Goal: Entertainment & Leisure: Browse casually

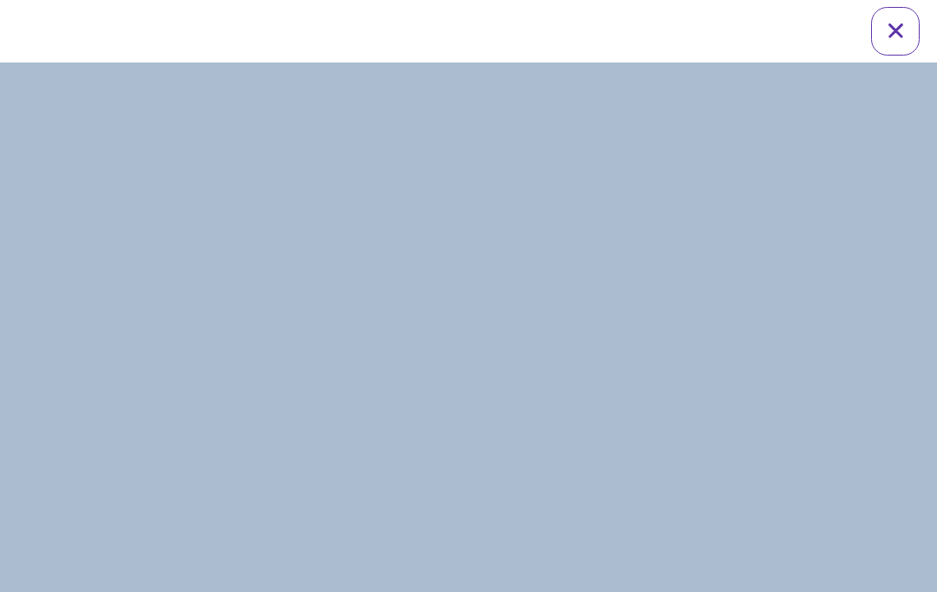
scroll to position [24, 0]
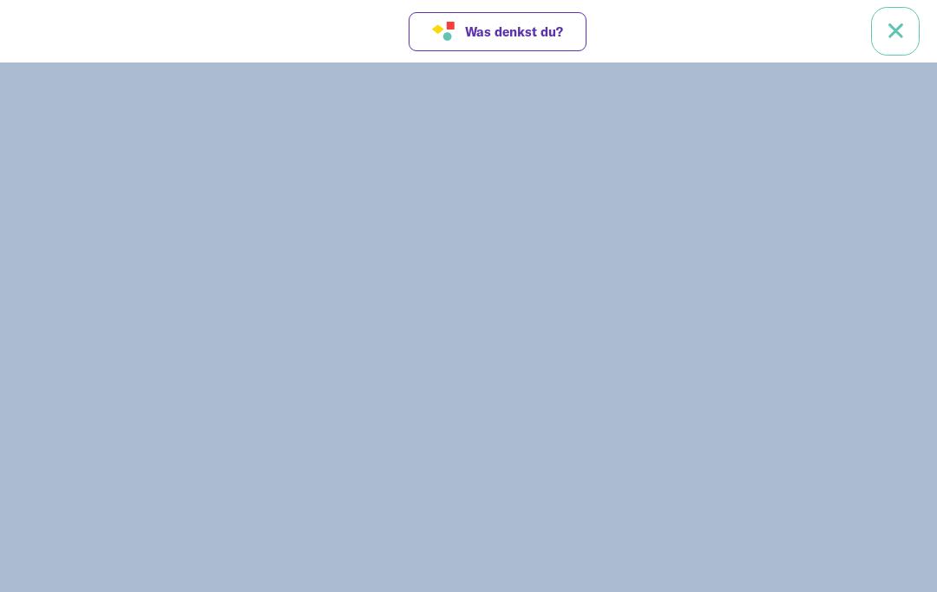
click at [890, 29] on link at bounding box center [895, 31] width 49 height 49
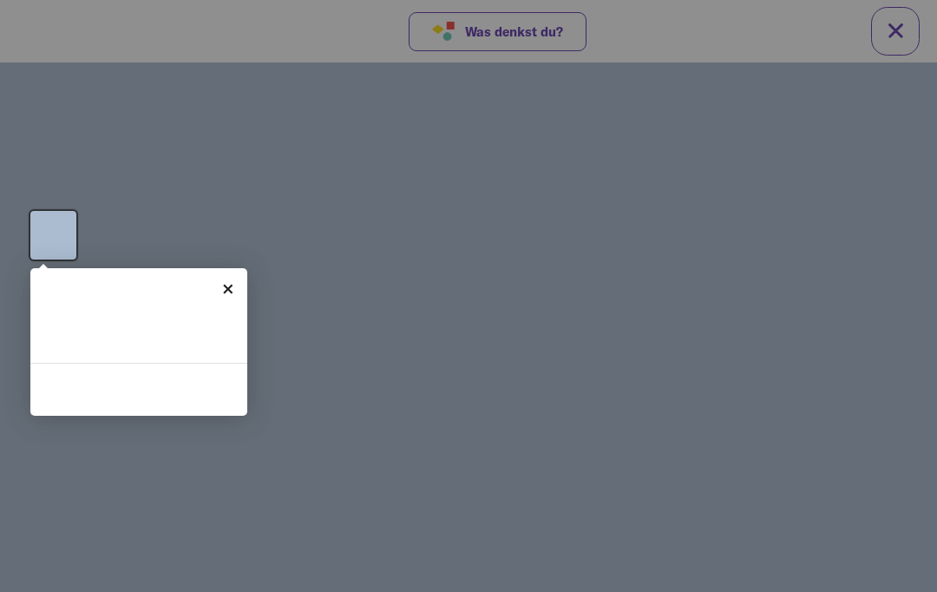
click at [223, 287] on link "×" at bounding box center [227, 287] width 39 height 39
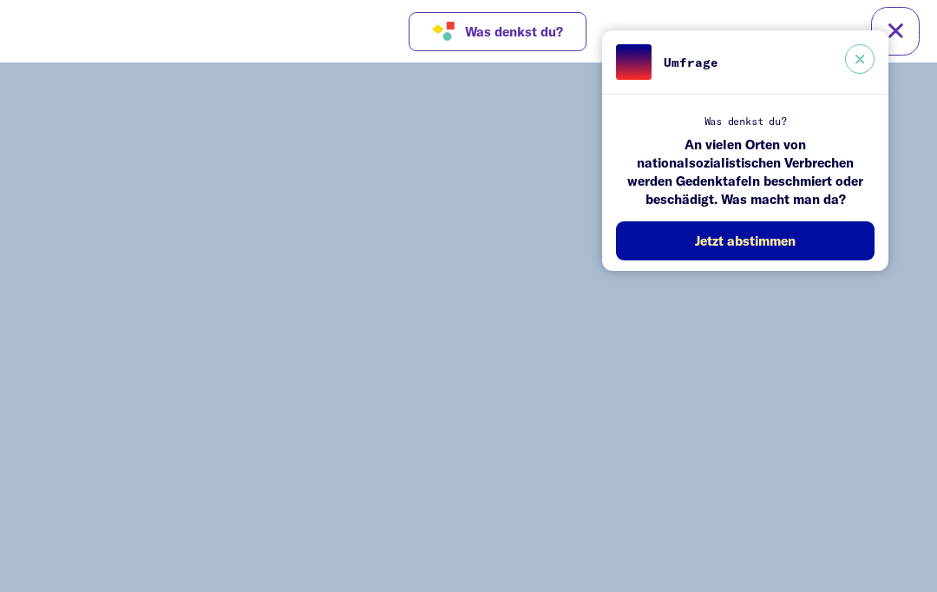
click at [862, 63] on button at bounding box center [859, 58] width 29 height 29
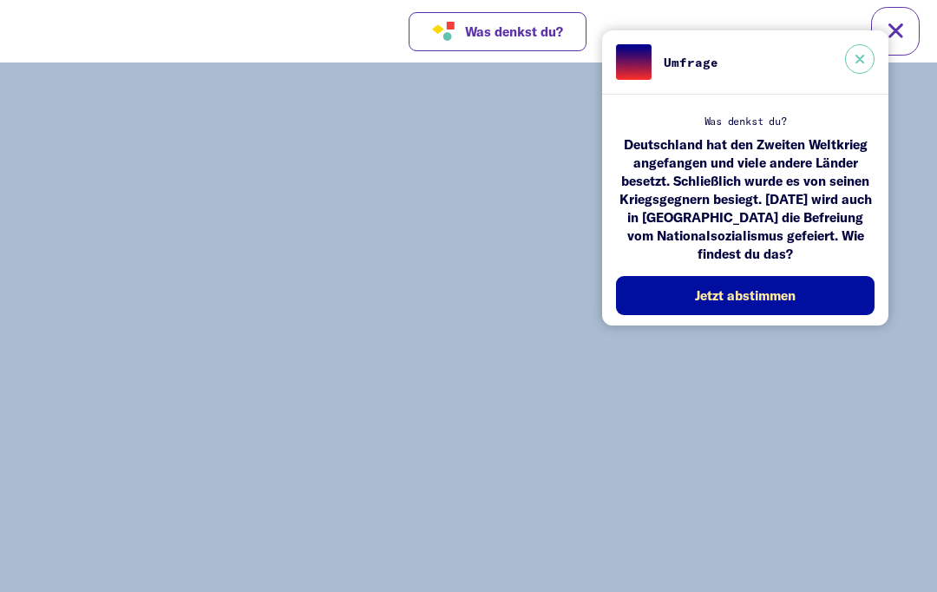
click at [851, 68] on button at bounding box center [859, 58] width 29 height 29
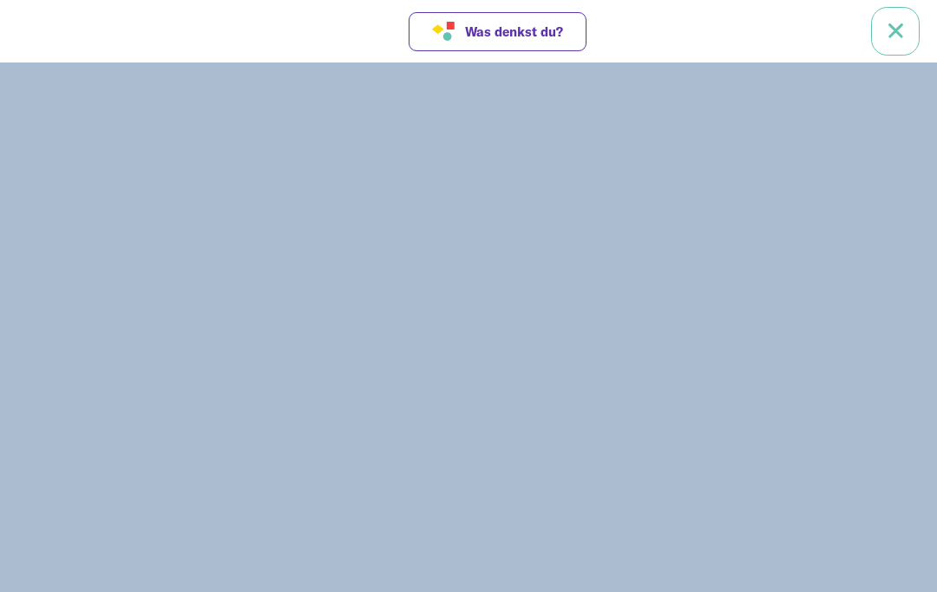
click at [893, 36] on link at bounding box center [895, 31] width 49 height 49
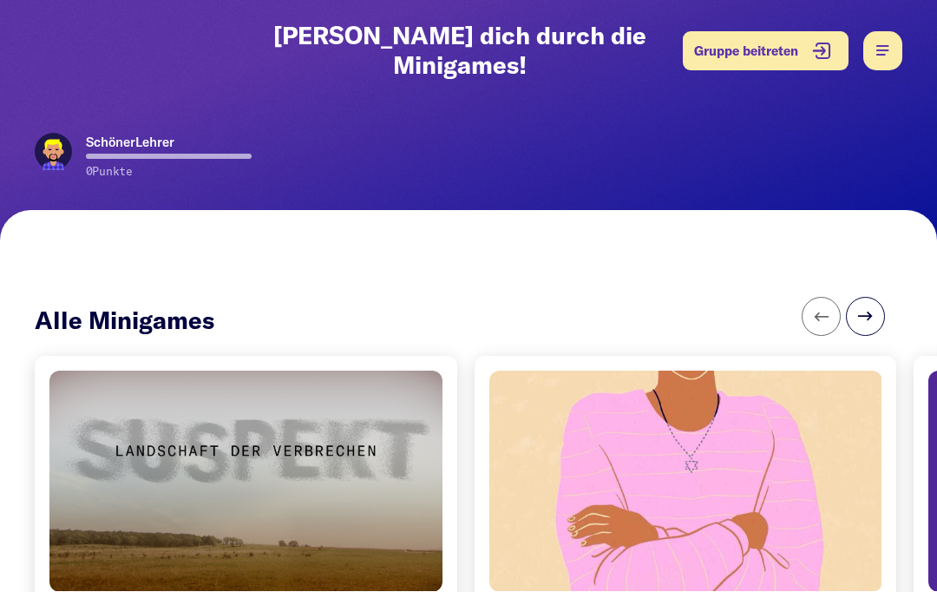
scroll to position [112, 0]
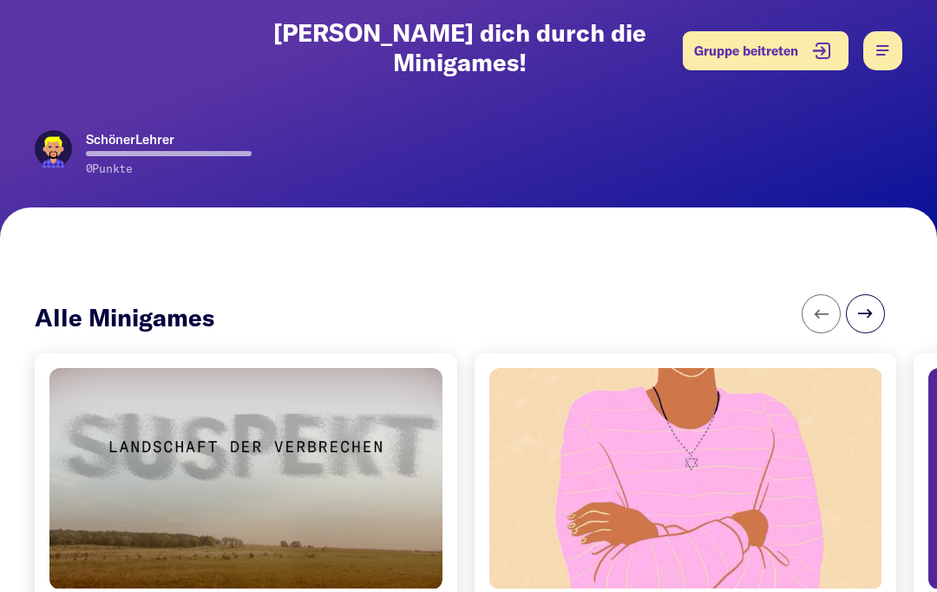
click at [118, 396] on div at bounding box center [246, 478] width 412 height 232
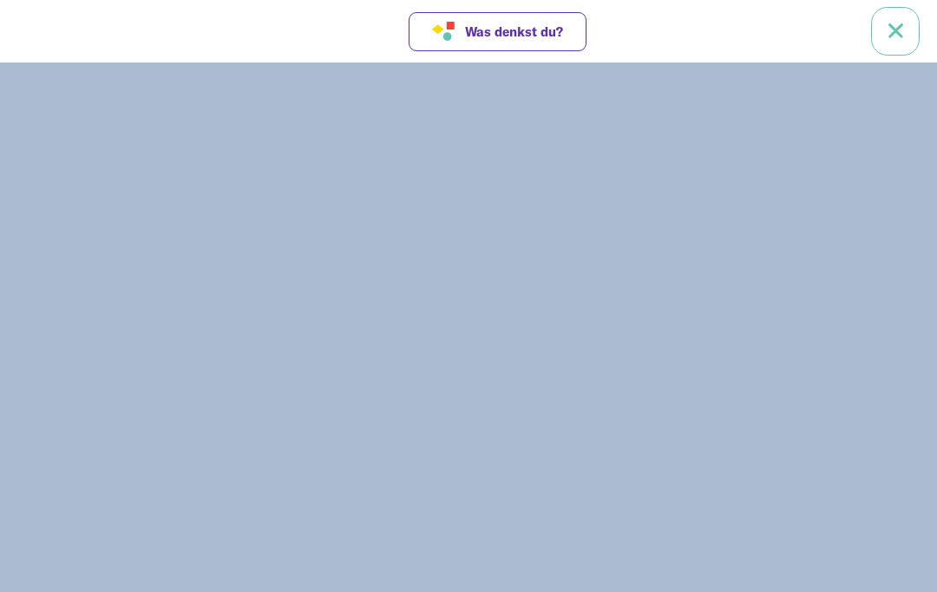
click at [895, 34] on link at bounding box center [895, 31] width 49 height 49
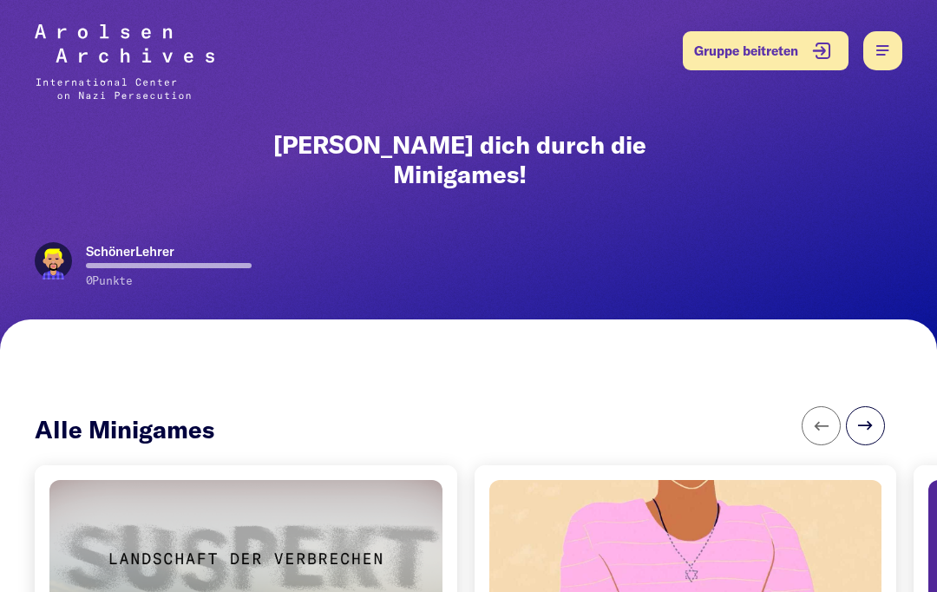
click at [160, 511] on div at bounding box center [246, 590] width 412 height 232
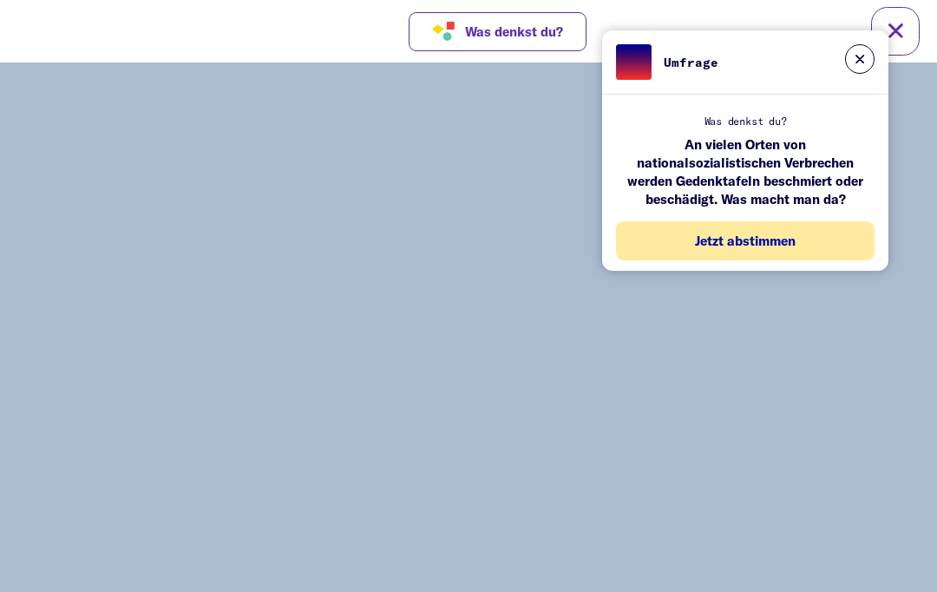
click at [834, 240] on button "Jetzt abstimmen" at bounding box center [745, 240] width 259 height 39
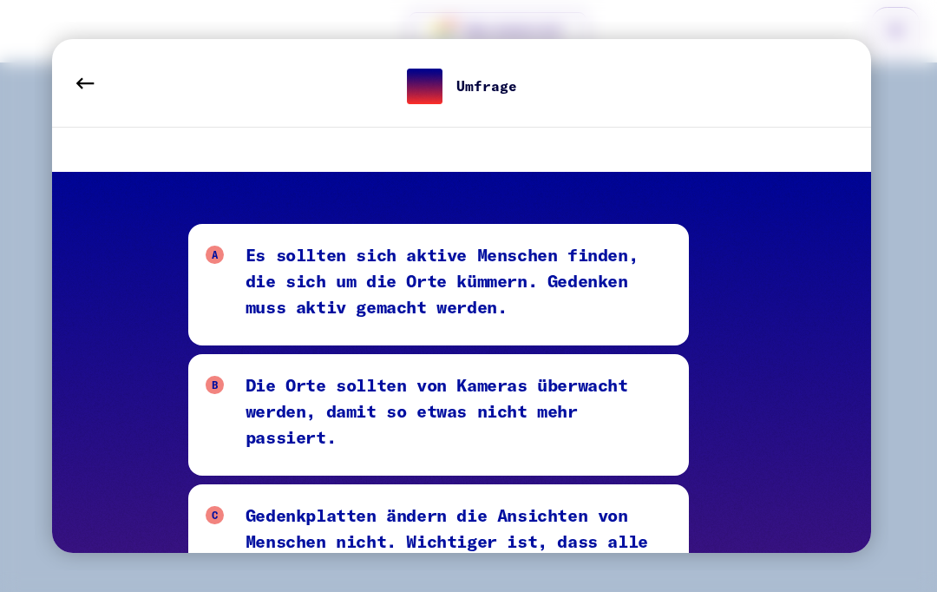
scroll to position [185, 0]
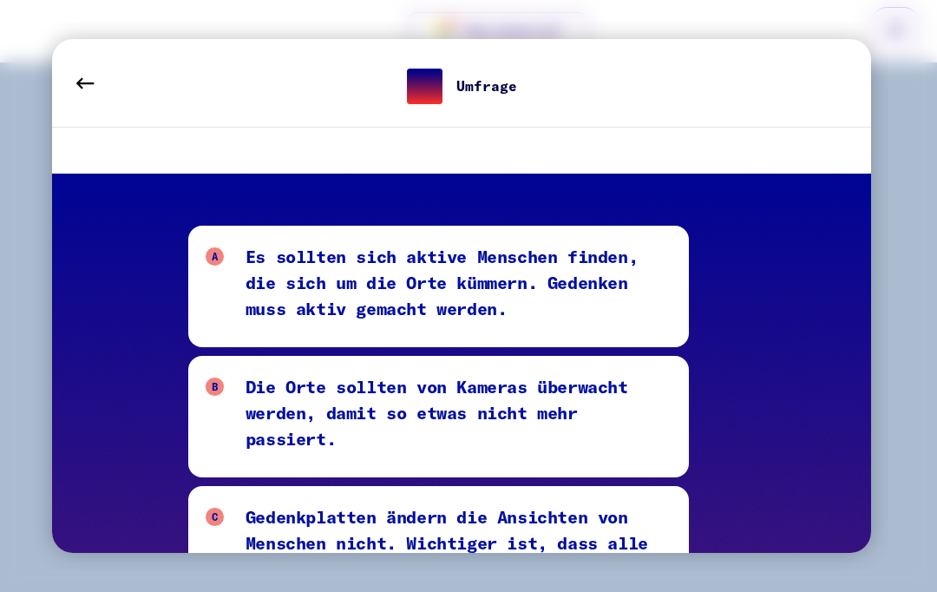
click at [665, 383] on div "Die Orte sollten von Kameras überwacht werden, damit so etwas nicht mehr passie…" at bounding box center [459, 416] width 426 height 87
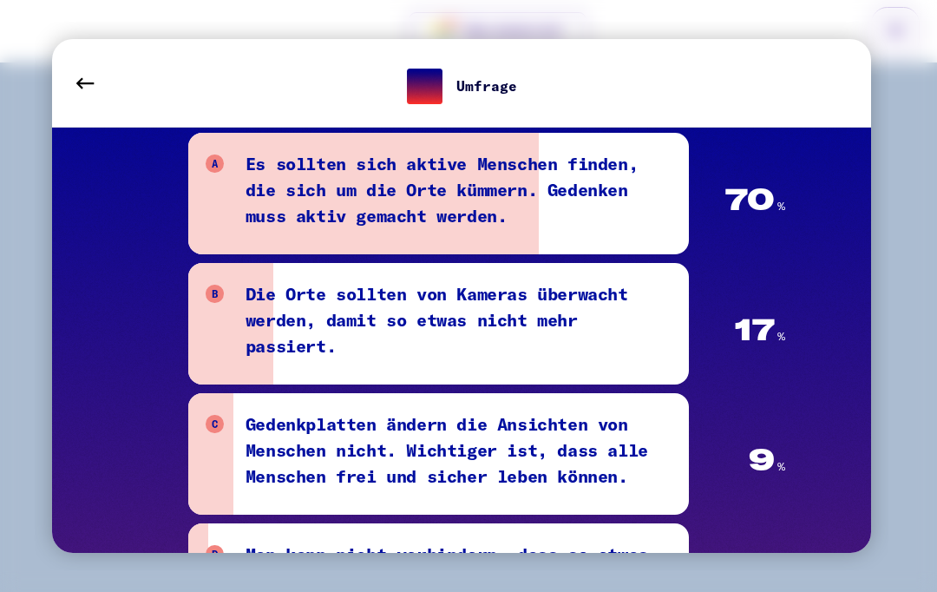
scroll to position [280, 0]
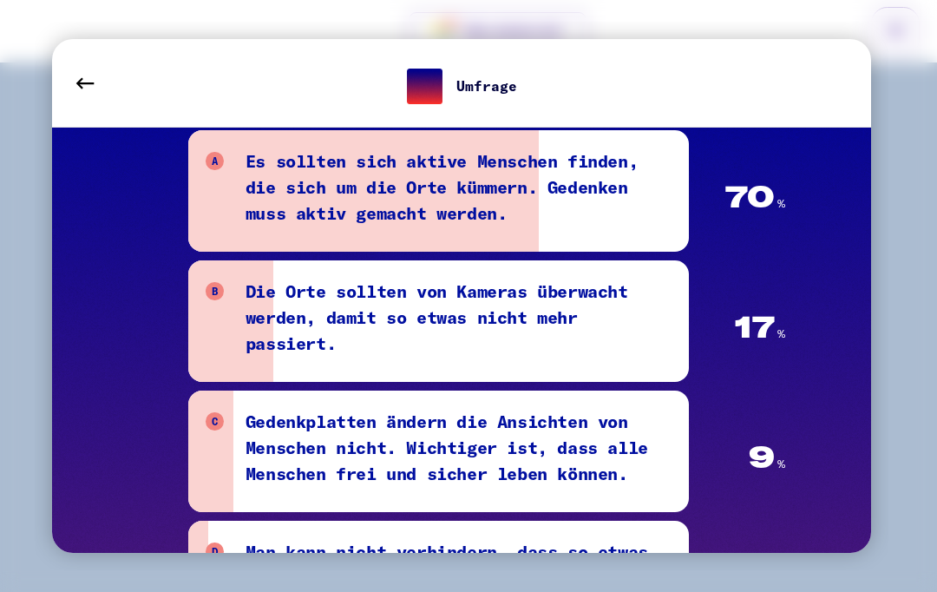
click at [915, 215] on div at bounding box center [468, 296] width 937 height 592
click at [96, 82] on button at bounding box center [85, 83] width 49 height 49
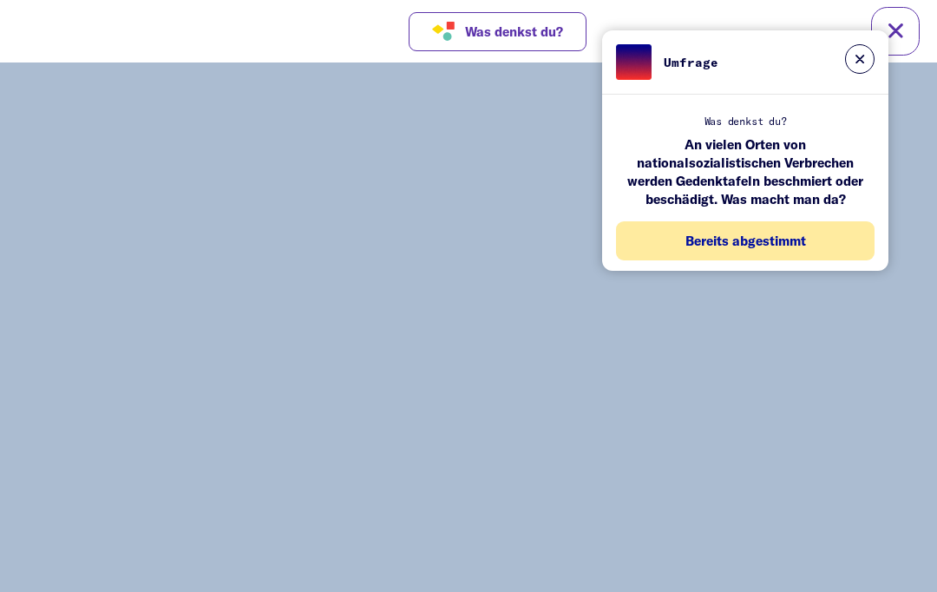
click at [816, 244] on button "Bereits abgestimmt" at bounding box center [745, 240] width 259 height 39
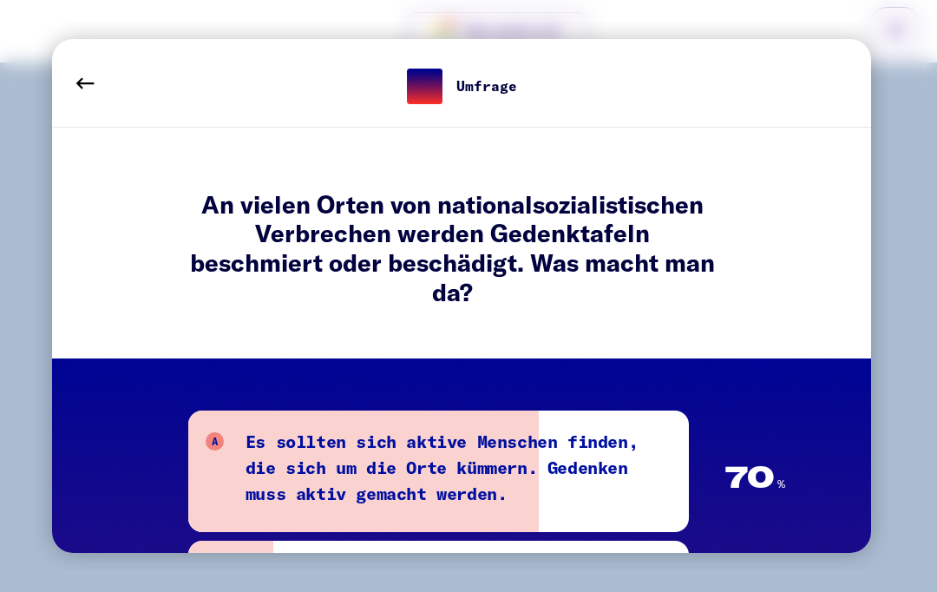
click at [909, 235] on div at bounding box center [468, 296] width 937 height 592
click at [85, 68] on button at bounding box center [85, 83] width 49 height 49
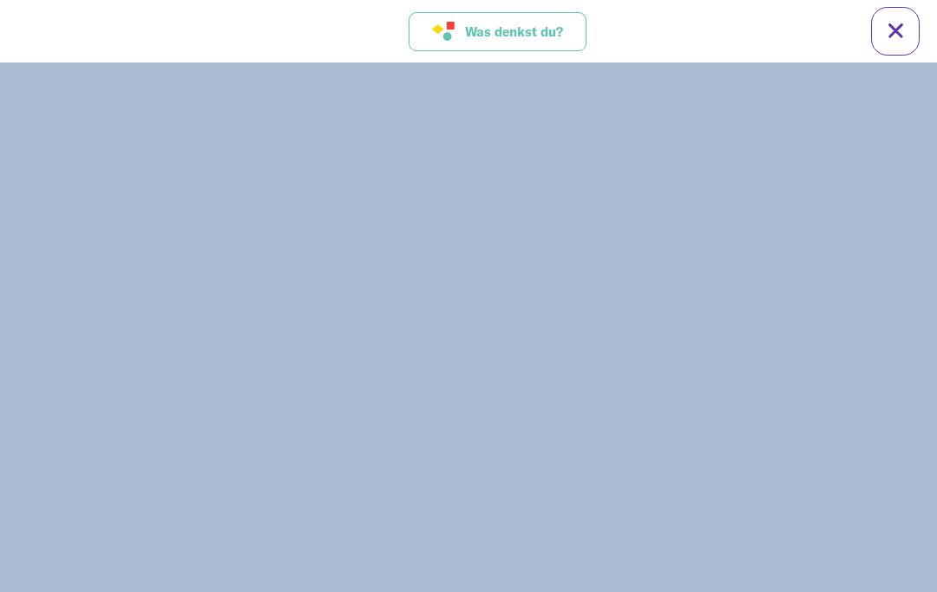
click at [452, 34] on button "Was denkst du?" at bounding box center [498, 31] width 178 height 39
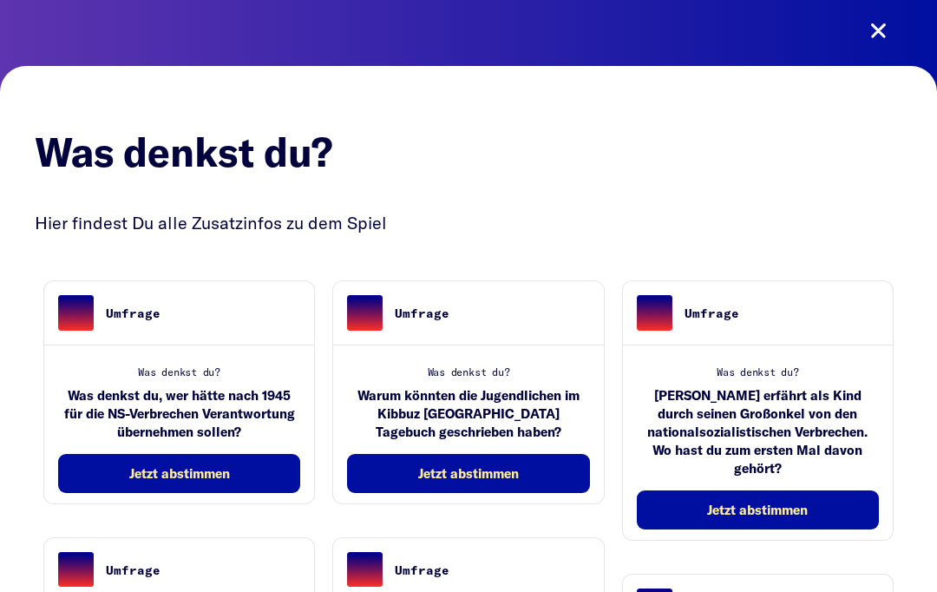
scroll to position [0, 0]
click at [880, 30] on button at bounding box center [878, 31] width 49 height 49
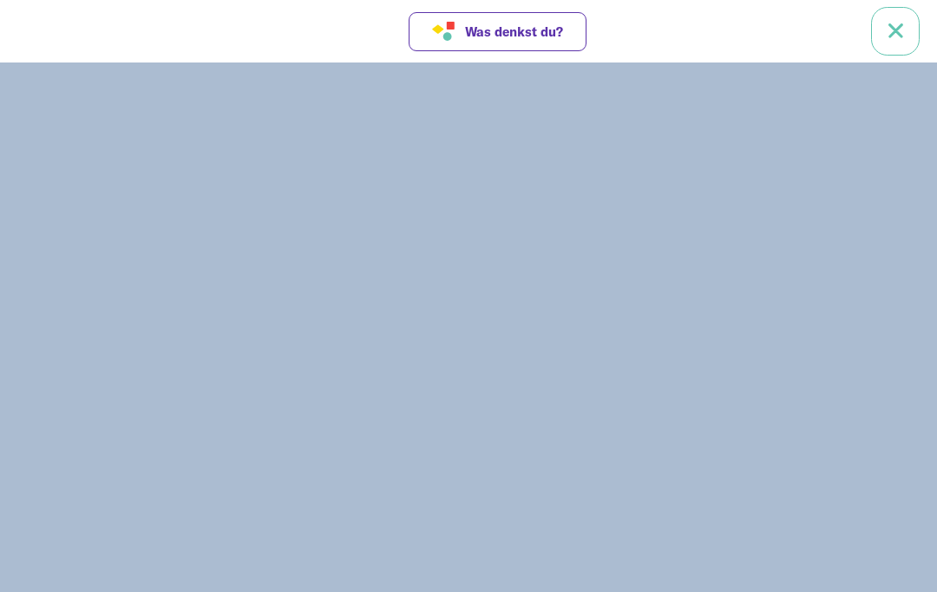
click at [891, 34] on link at bounding box center [895, 31] width 49 height 49
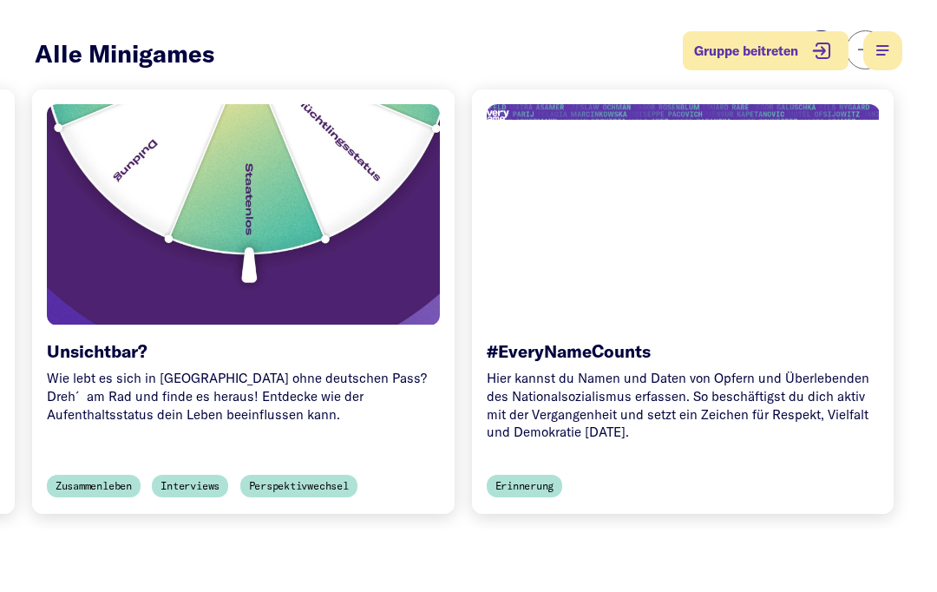
scroll to position [0, 2640]
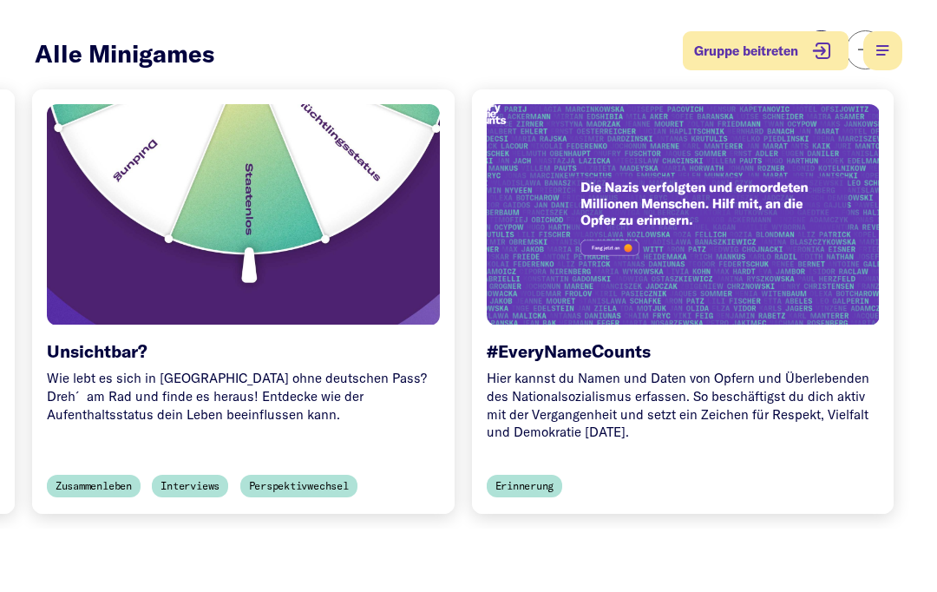
click at [714, 370] on div "Hier kannst du Namen und Daten von Opfern und Überlebenden des Nationalsozialis…" at bounding box center [683, 406] width 393 height 72
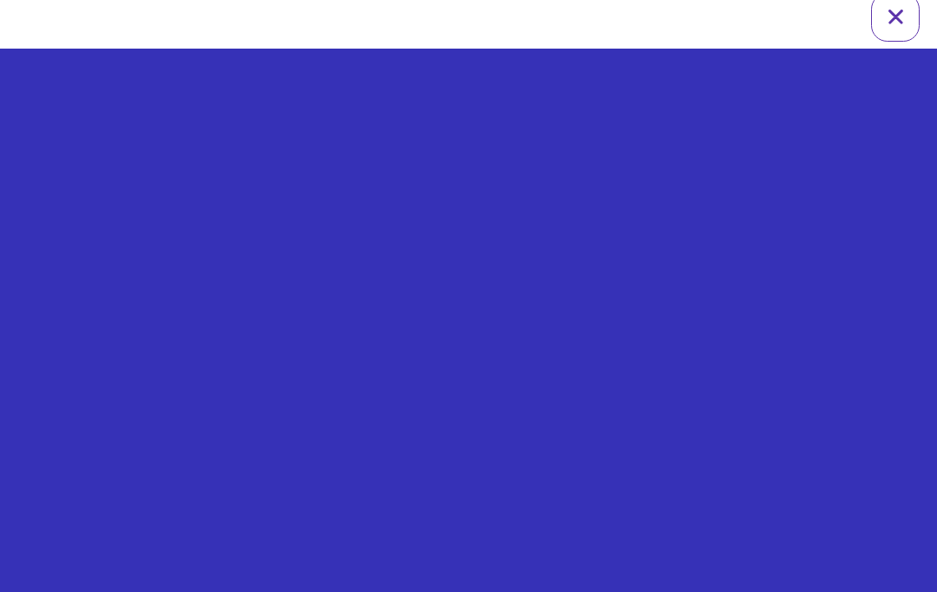
scroll to position [14, 0]
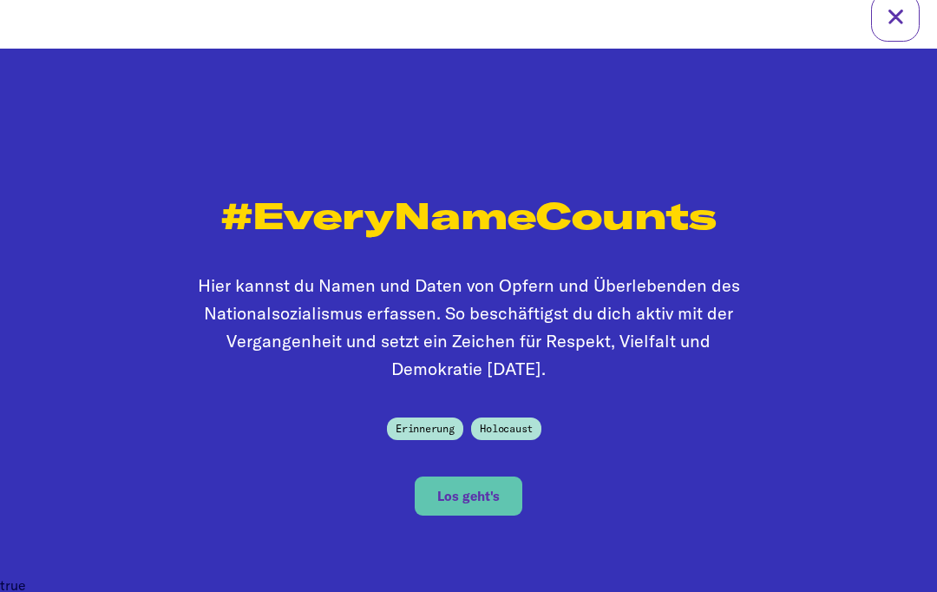
click at [484, 490] on span "Los geht's" at bounding box center [468, 495] width 62 height 15
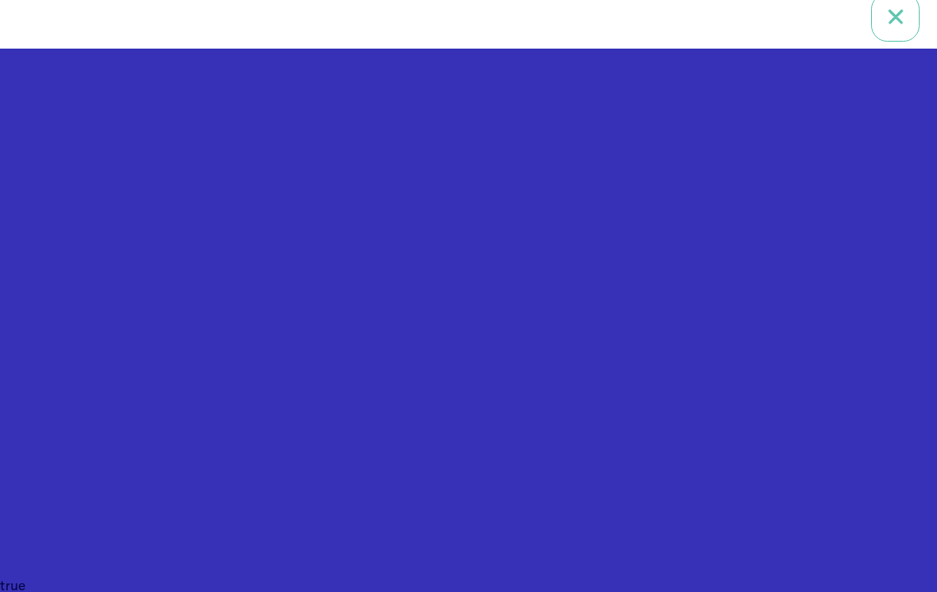
click at [897, 20] on link at bounding box center [895, 17] width 49 height 49
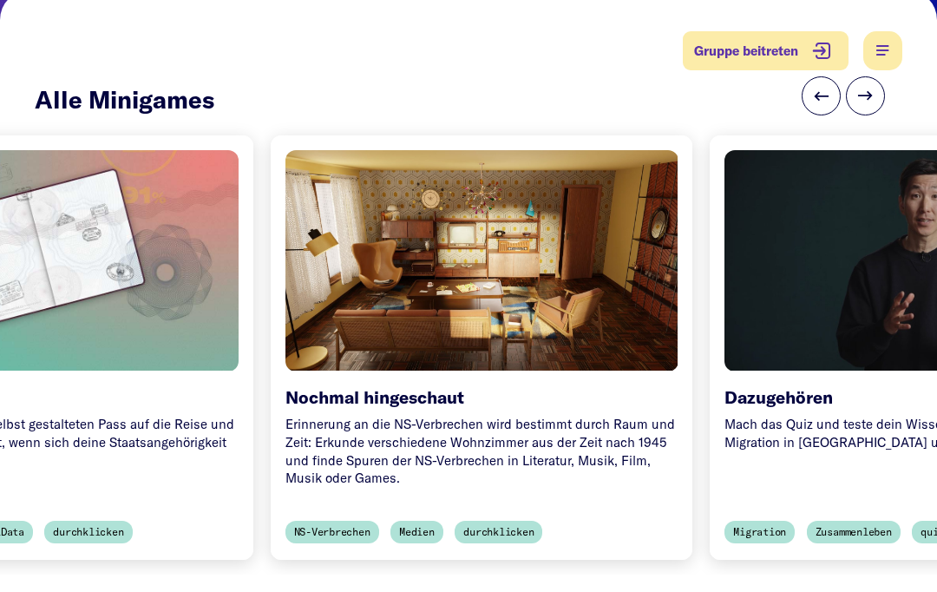
scroll to position [0, 1537]
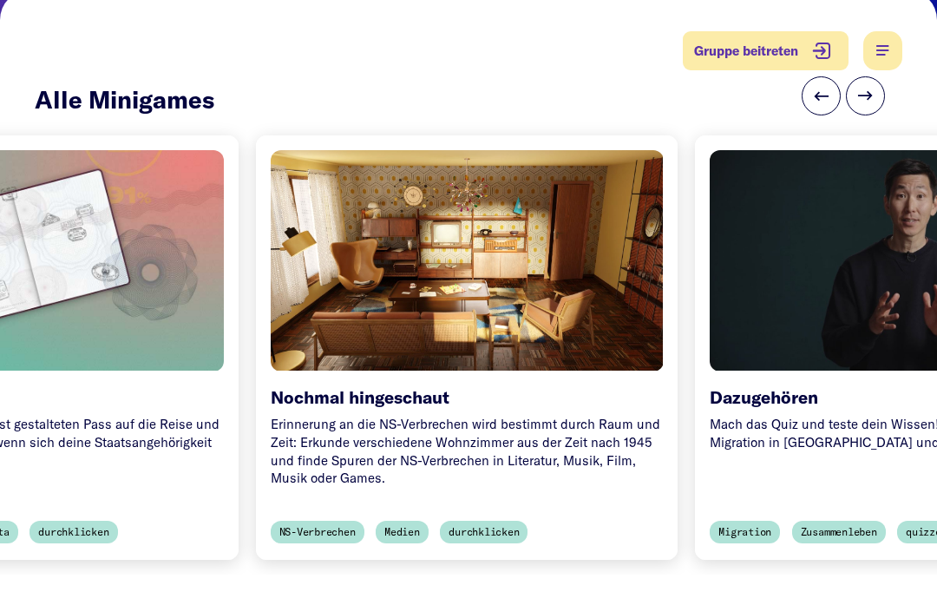
click at [541, 344] on div at bounding box center [466, 260] width 412 height 232
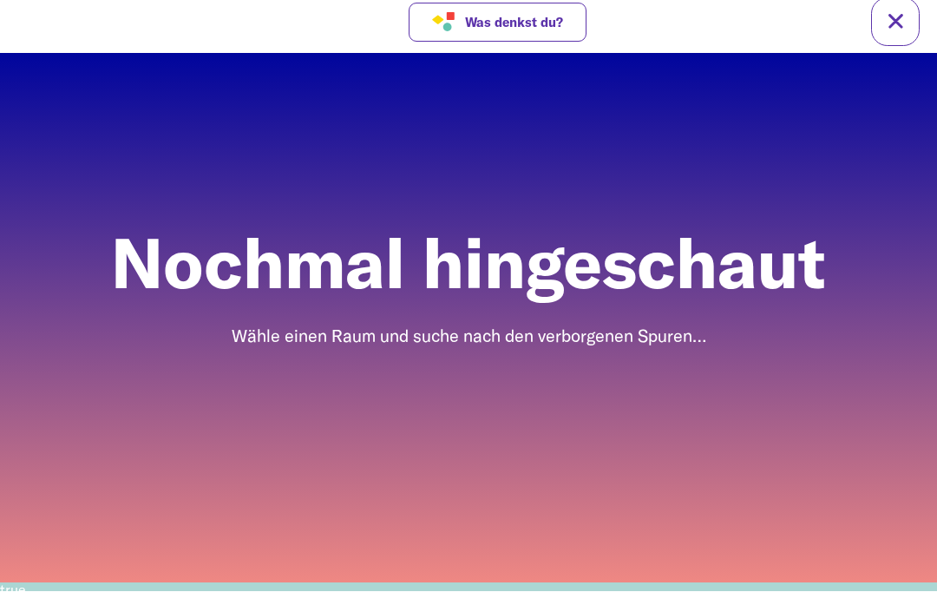
scroll to position [14, 0]
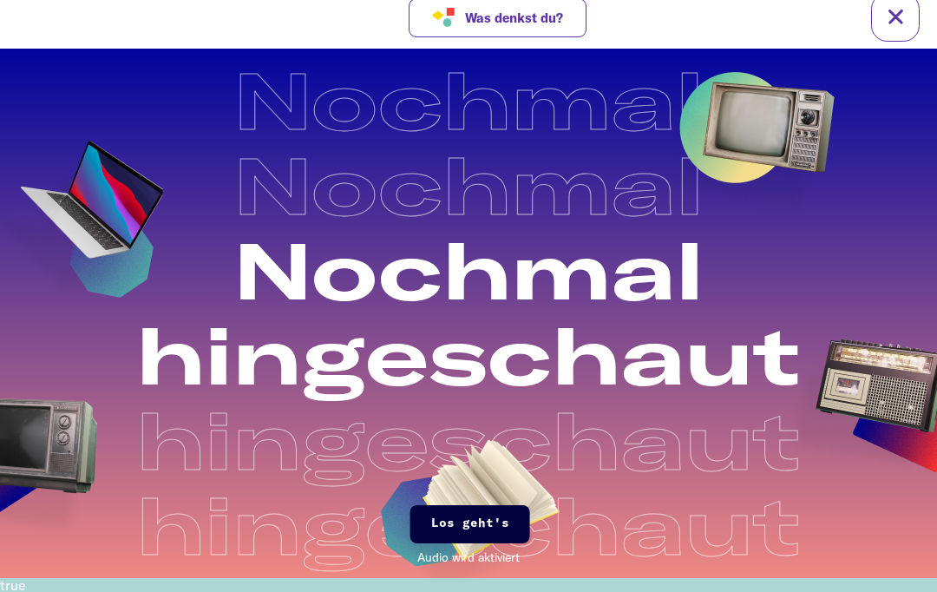
click at [449, 527] on span "Los geht's" at bounding box center [470, 523] width 78 height 17
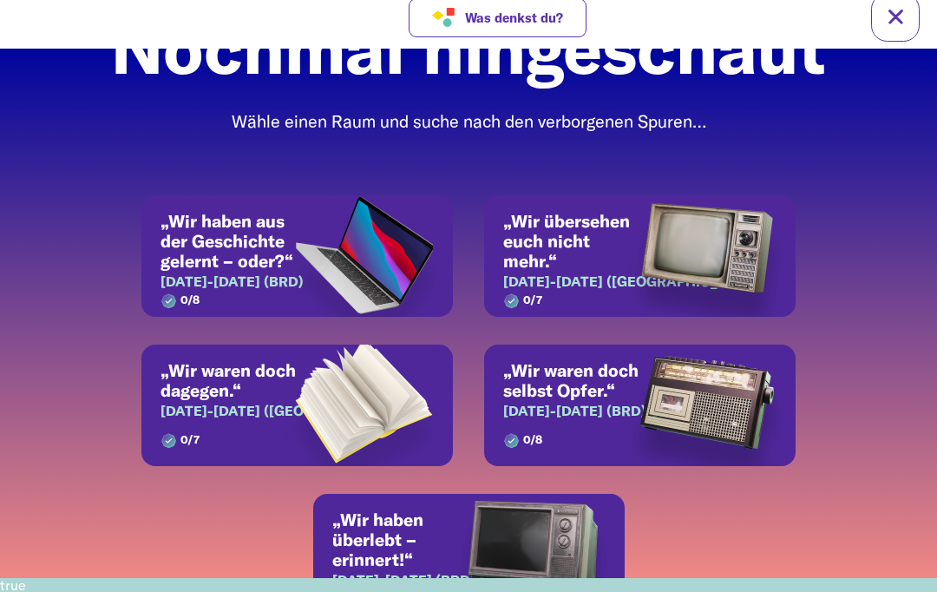
scroll to position [0, 0]
click at [886, 19] on link at bounding box center [895, 17] width 49 height 49
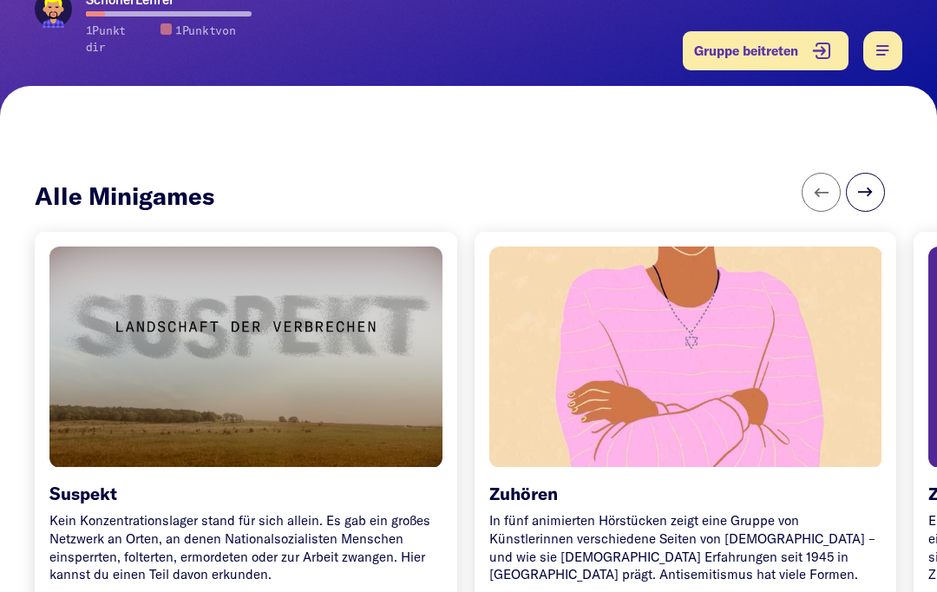
scroll to position [262, 0]
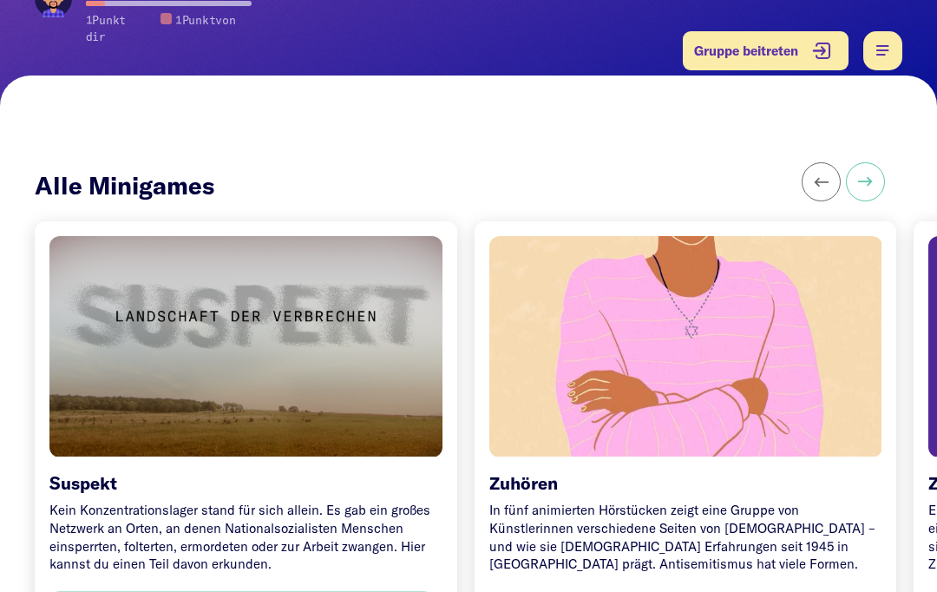
click at [868, 162] on button at bounding box center [865, 181] width 39 height 39
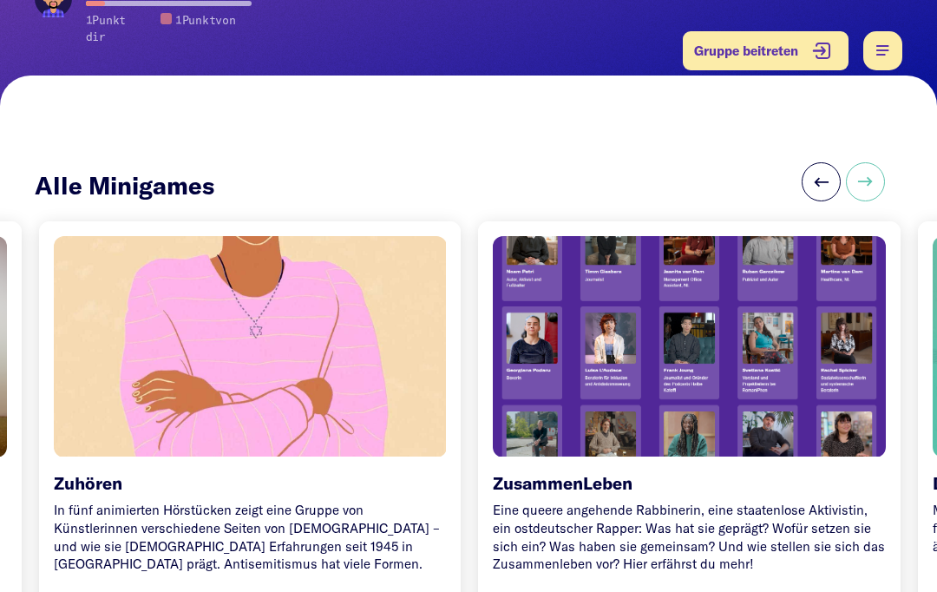
click at [861, 162] on button at bounding box center [865, 181] width 39 height 39
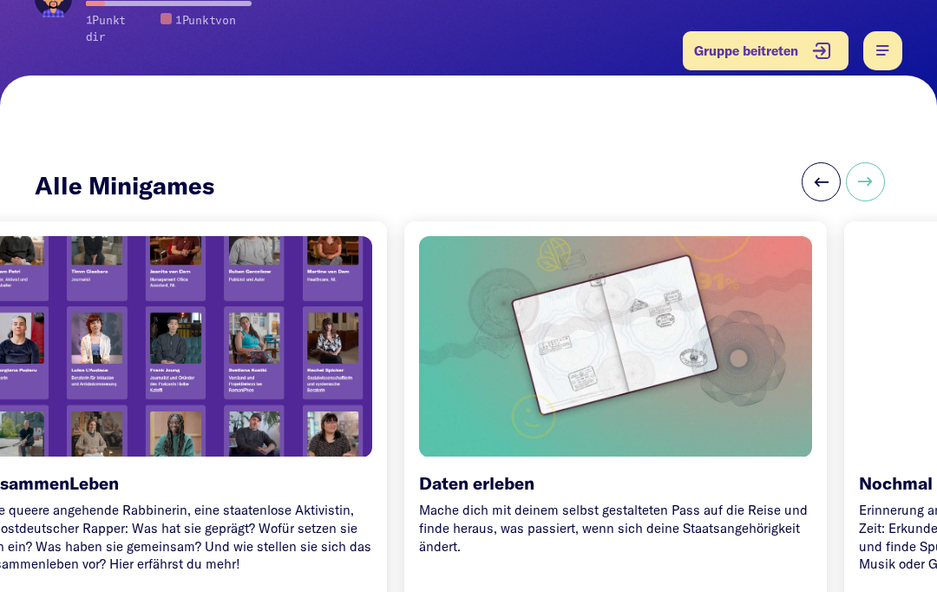
click at [874, 162] on button at bounding box center [865, 181] width 39 height 39
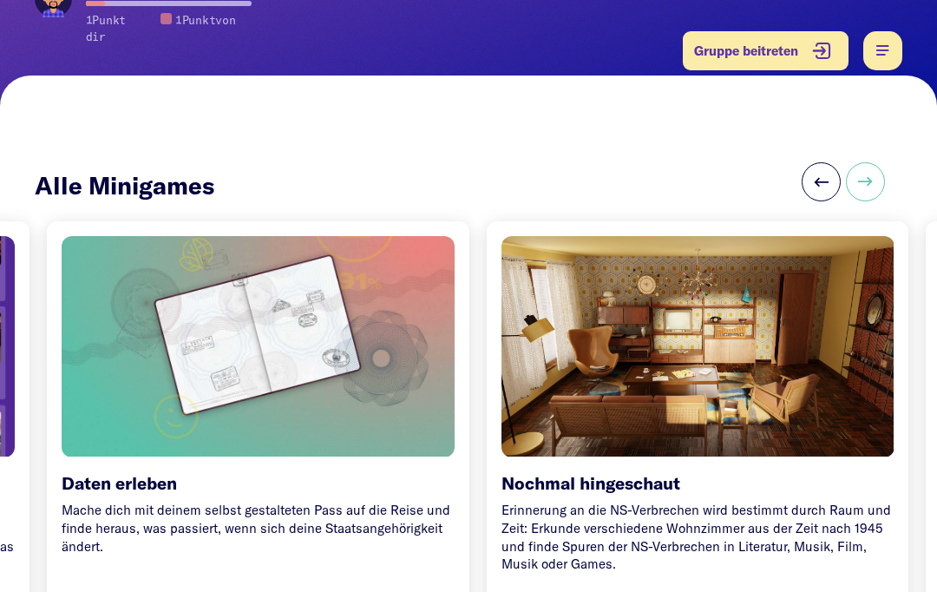
click at [862, 163] on button at bounding box center [865, 181] width 39 height 39
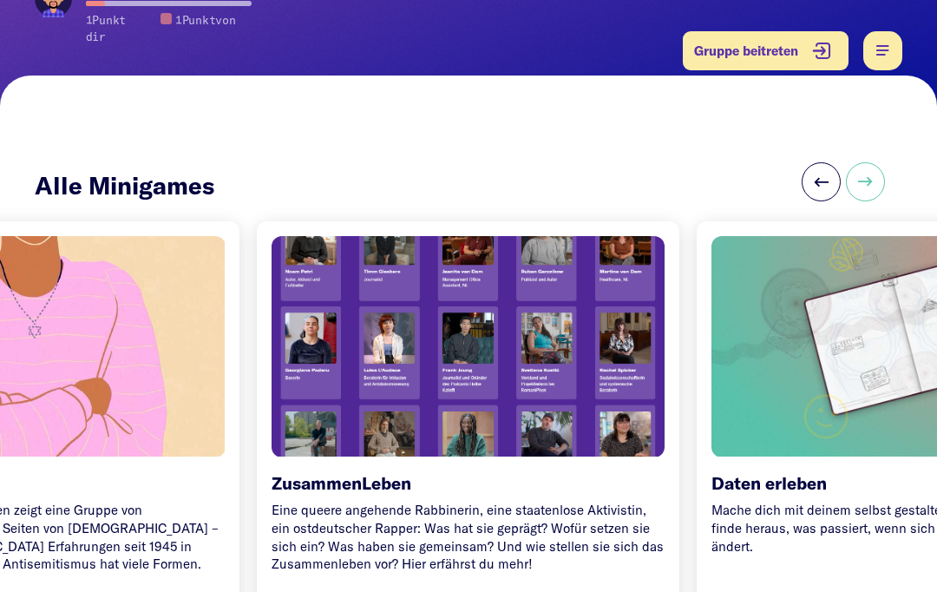
scroll to position [0, 658]
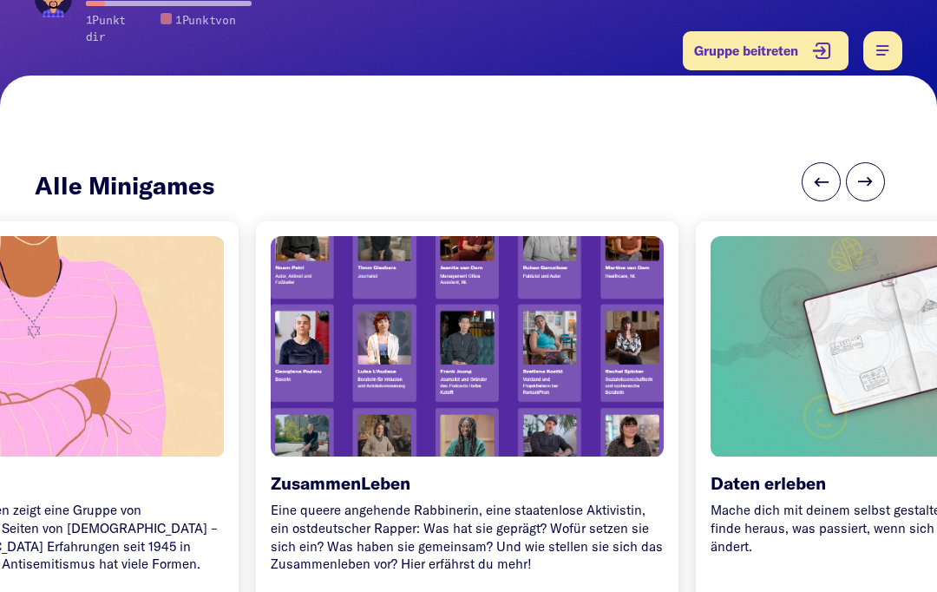
click at [332, 328] on div at bounding box center [467, 346] width 412 height 232
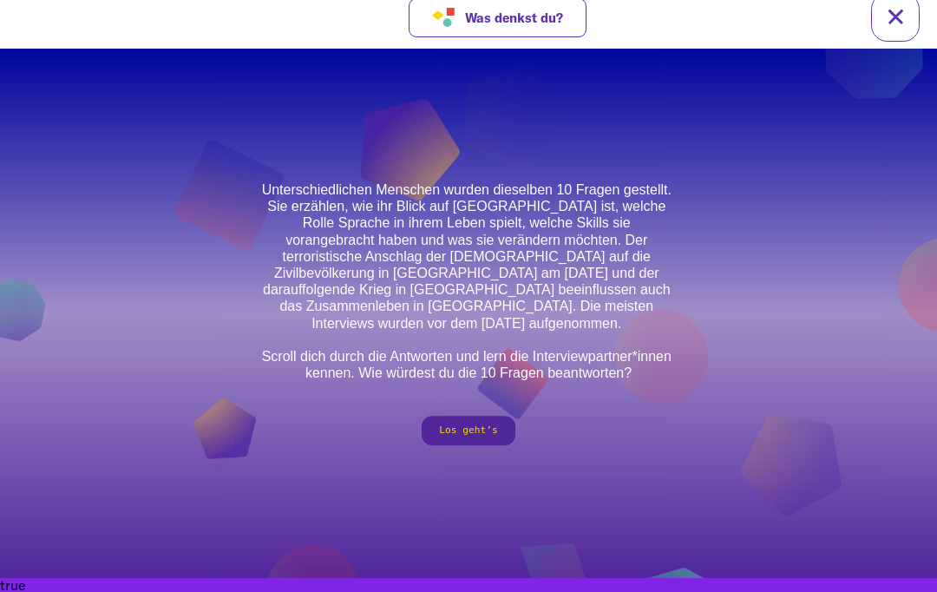
click at [471, 431] on button "Los geht’s" at bounding box center [469, 430] width 94 height 29
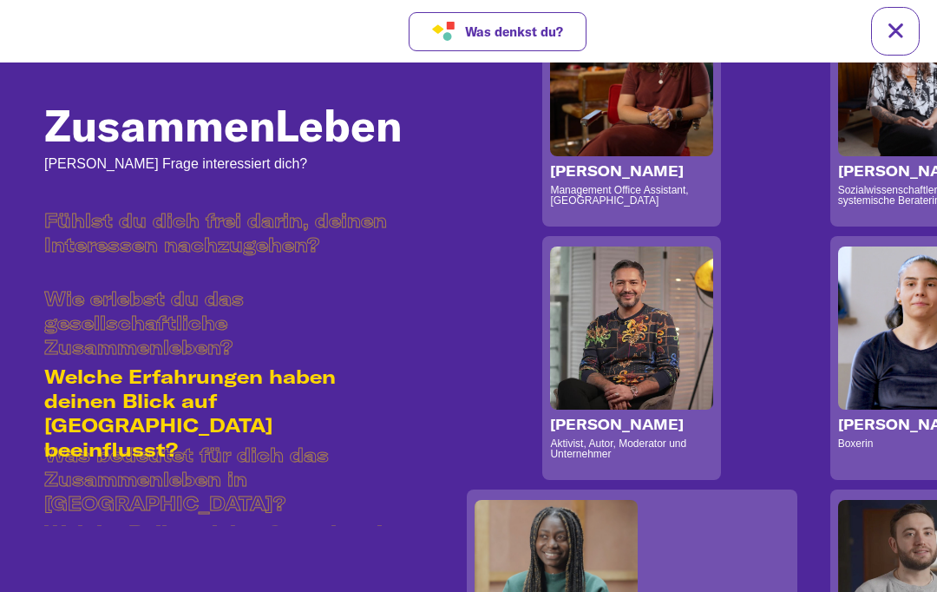
scroll to position [1753, 0]
click at [901, 29] on link at bounding box center [895, 31] width 49 height 49
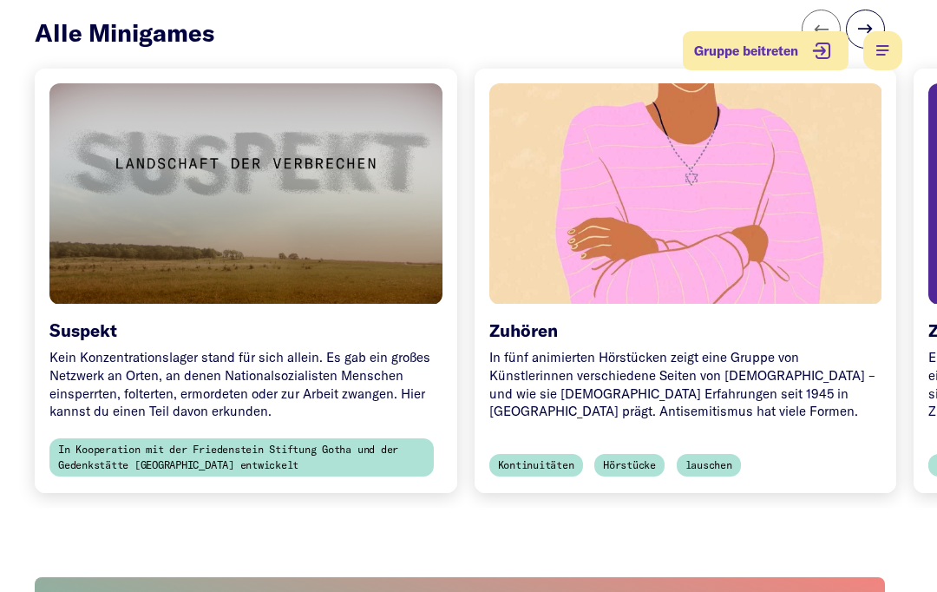
scroll to position [401, 0]
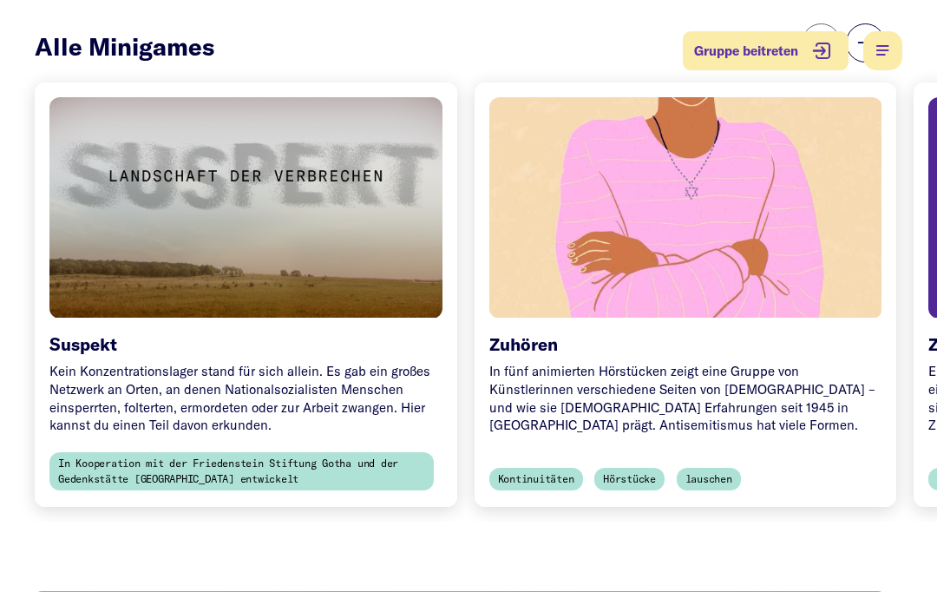
click at [386, 251] on div at bounding box center [246, 207] width 412 height 232
